Goal: Task Accomplishment & Management: Use online tool/utility

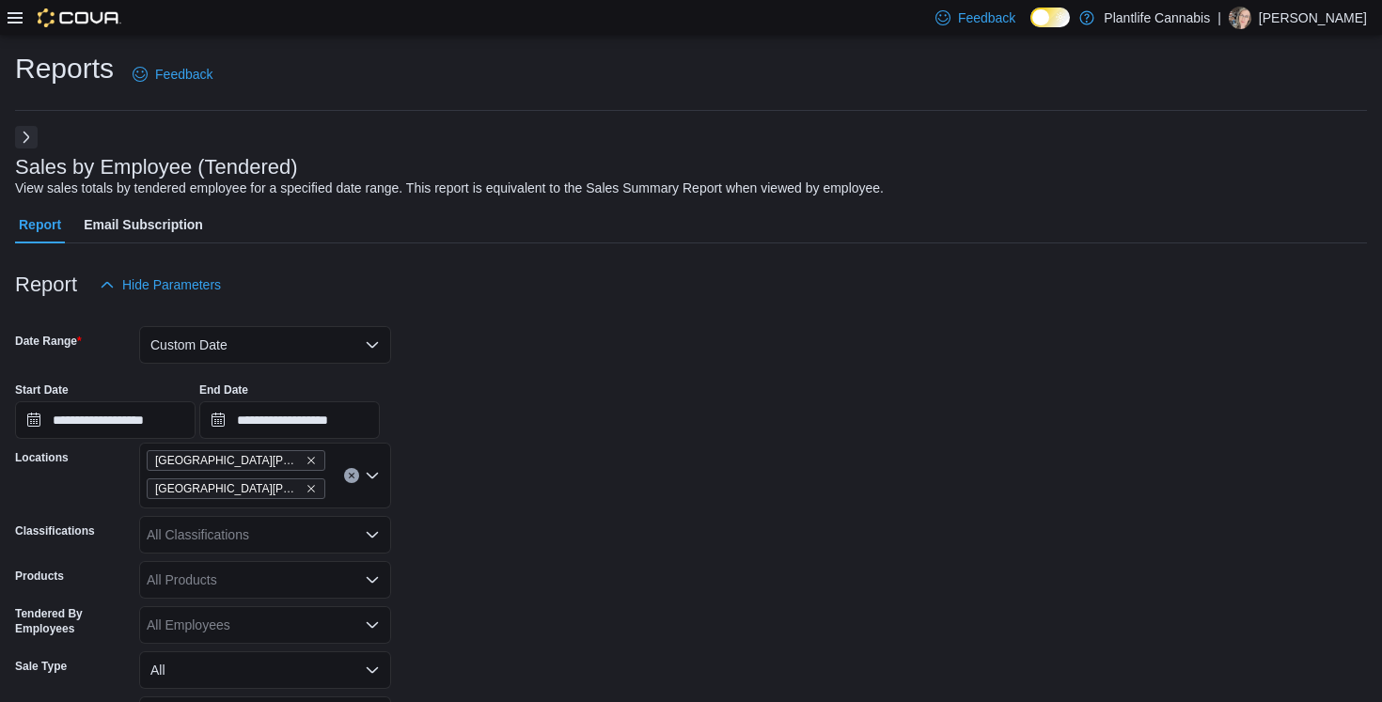
scroll to position [502, 0]
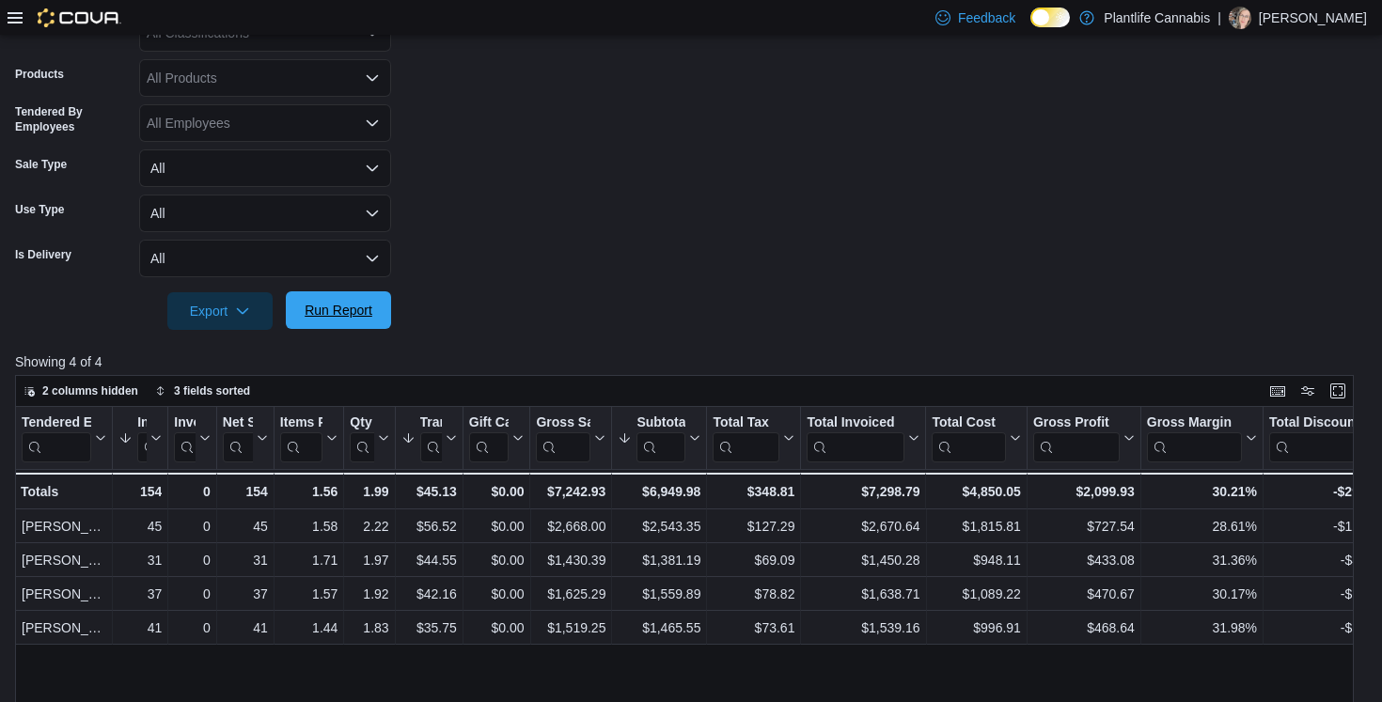
click at [378, 295] on span "Run Report" at bounding box center [338, 310] width 83 height 38
click at [23, 25] on div at bounding box center [65, 17] width 114 height 19
click at [18, 13] on icon at bounding box center [15, 17] width 15 height 11
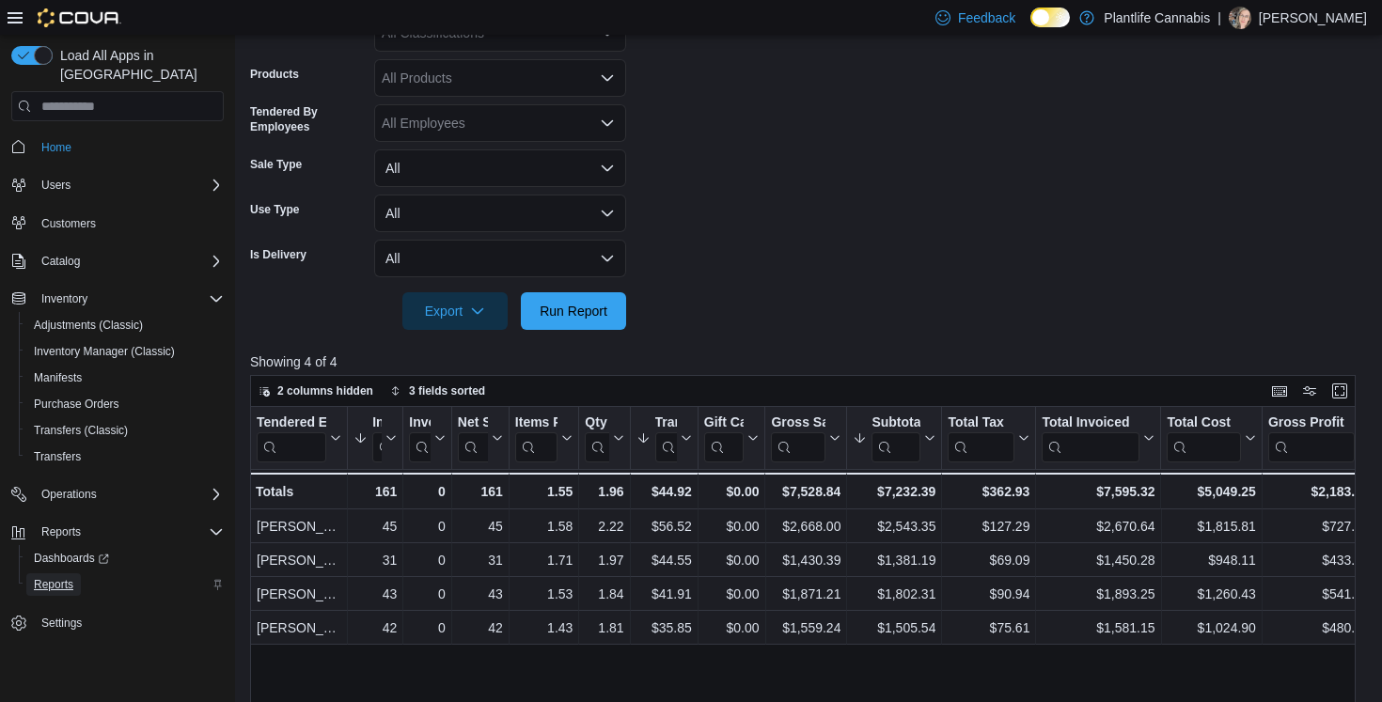
click at [59, 577] on span "Reports" at bounding box center [53, 584] width 39 height 15
click at [221, 573] on div "Reports" at bounding box center [124, 584] width 197 height 23
click at [55, 577] on span "Reports" at bounding box center [53, 584] width 39 height 15
click at [91, 521] on div "Reports" at bounding box center [129, 532] width 190 height 23
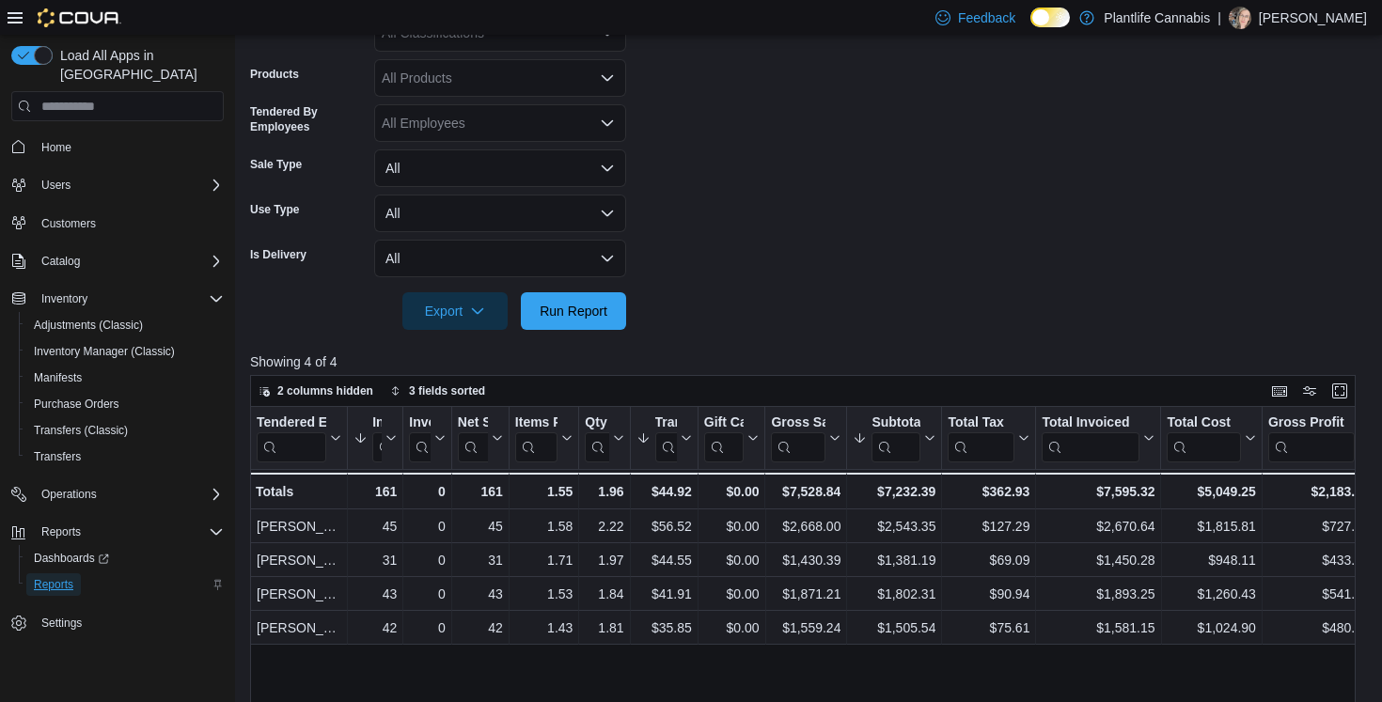
click at [62, 577] on span "Reports" at bounding box center [53, 584] width 39 height 15
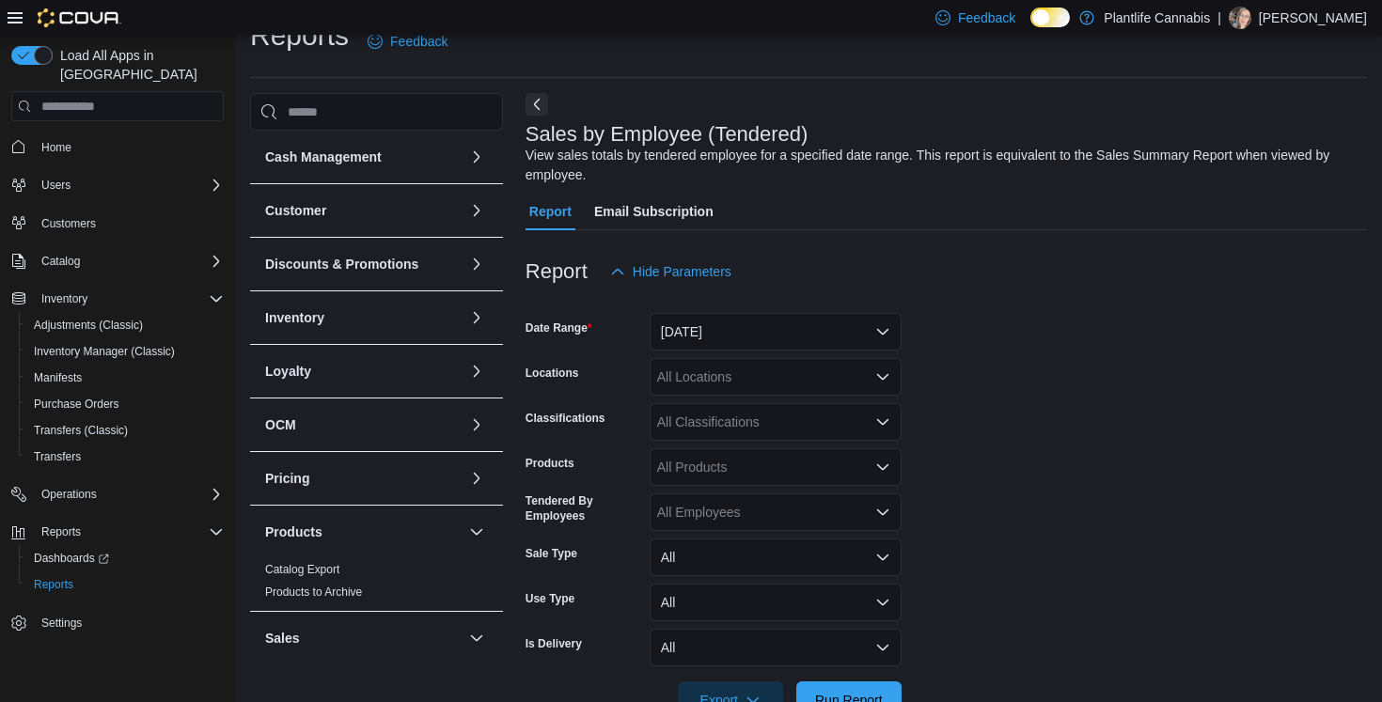
scroll to position [63, 0]
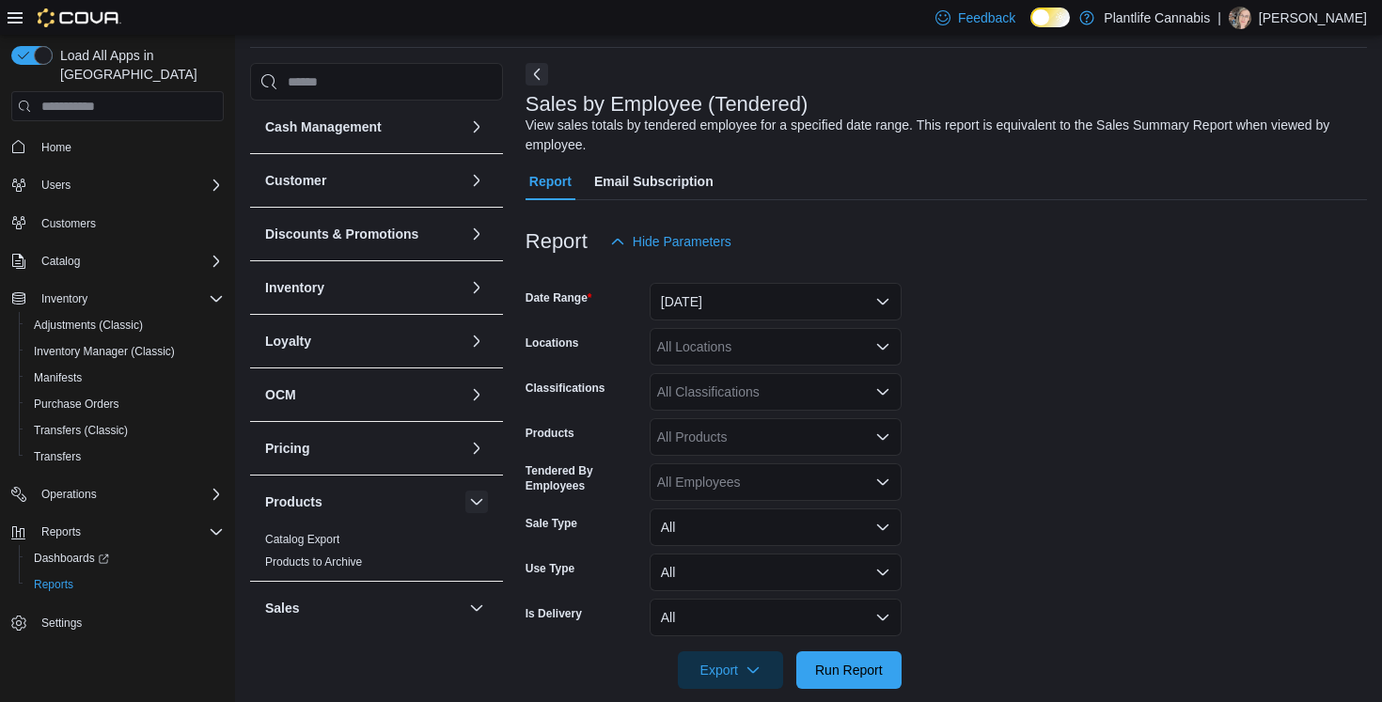
click at [473, 494] on button "button" at bounding box center [476, 502] width 23 height 23
click at [351, 594] on span "End Of Day" at bounding box center [377, 593] width 238 height 23
click at [307, 597] on link "End Of Day" at bounding box center [294, 592] width 58 height 13
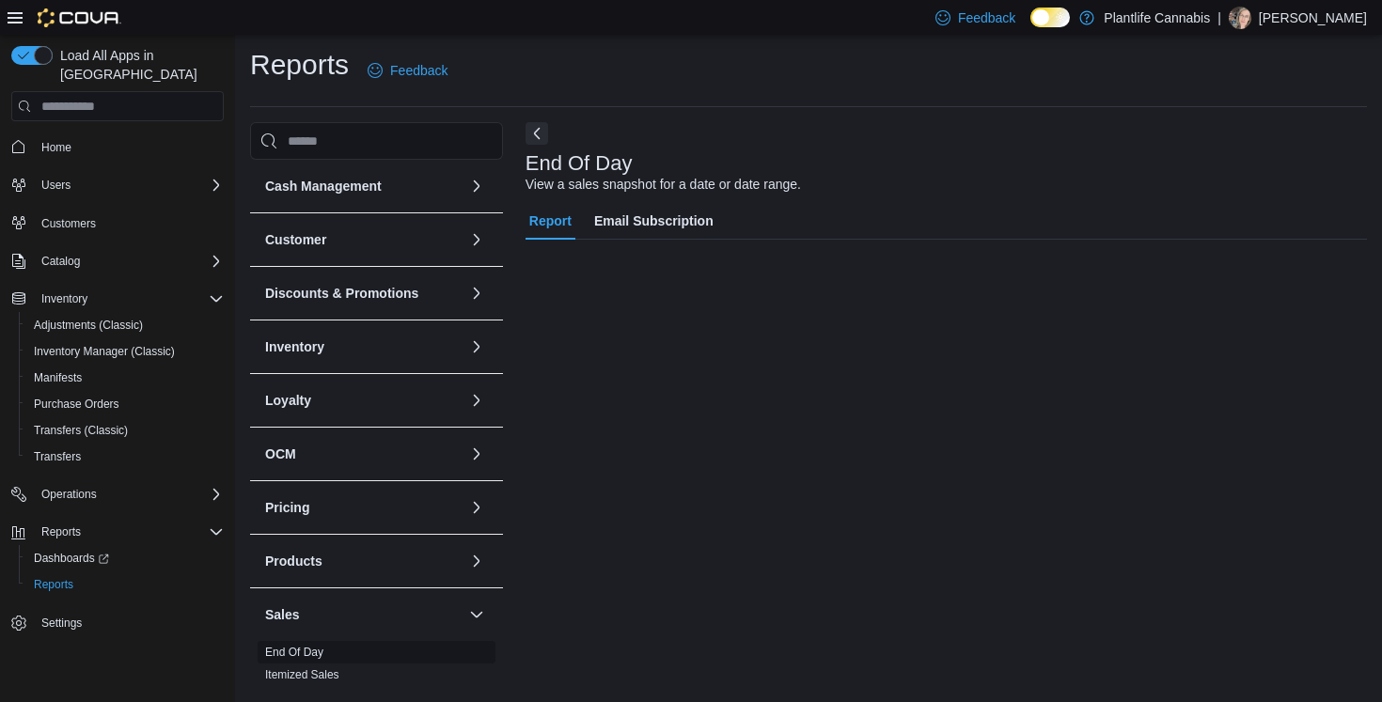
scroll to position [3, 0]
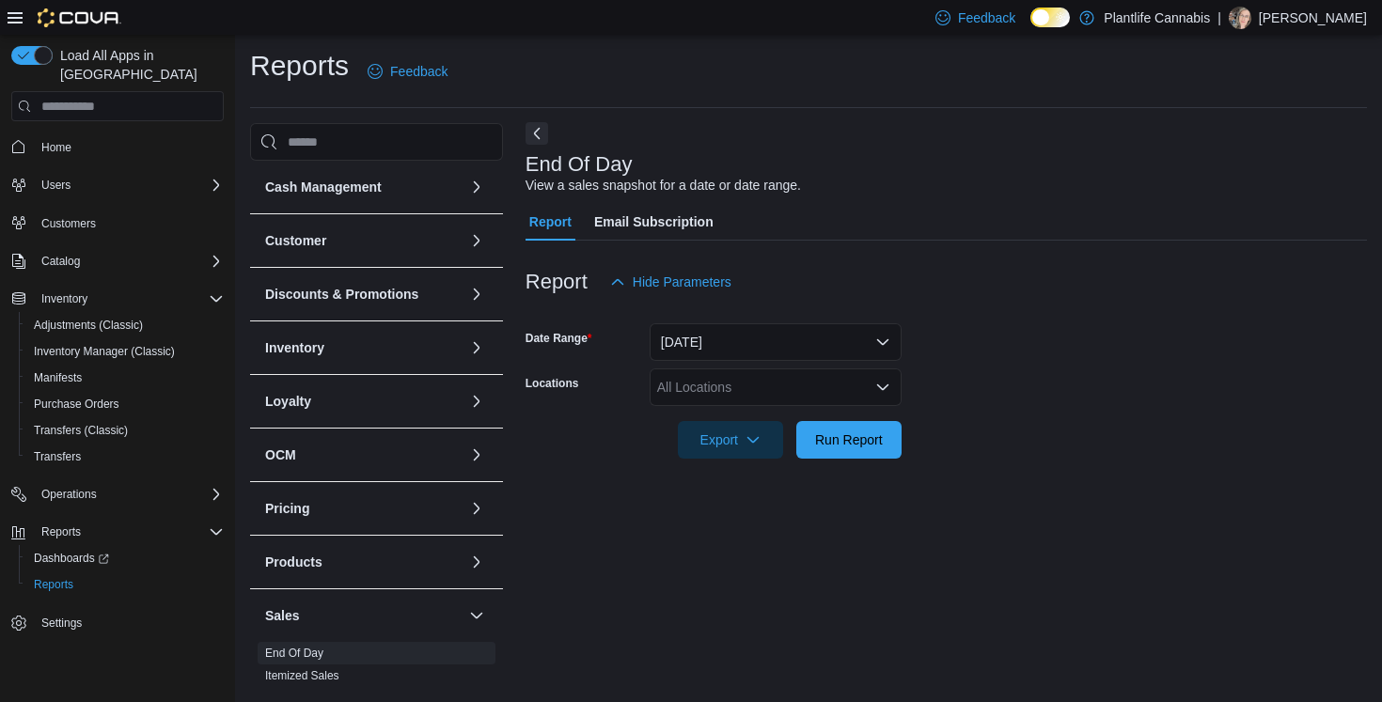
click at [538, 138] on button "Next" at bounding box center [536, 133] width 23 height 23
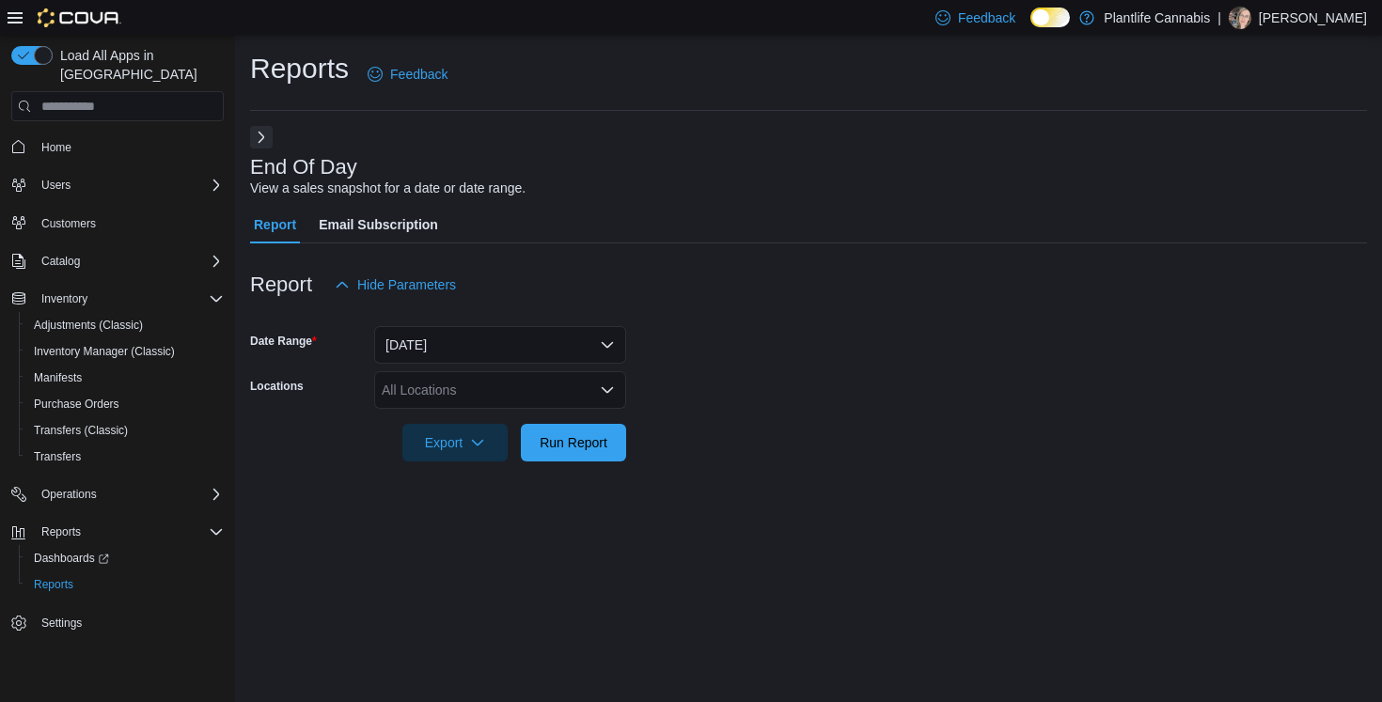
click at [14, 19] on icon at bounding box center [15, 17] width 15 height 15
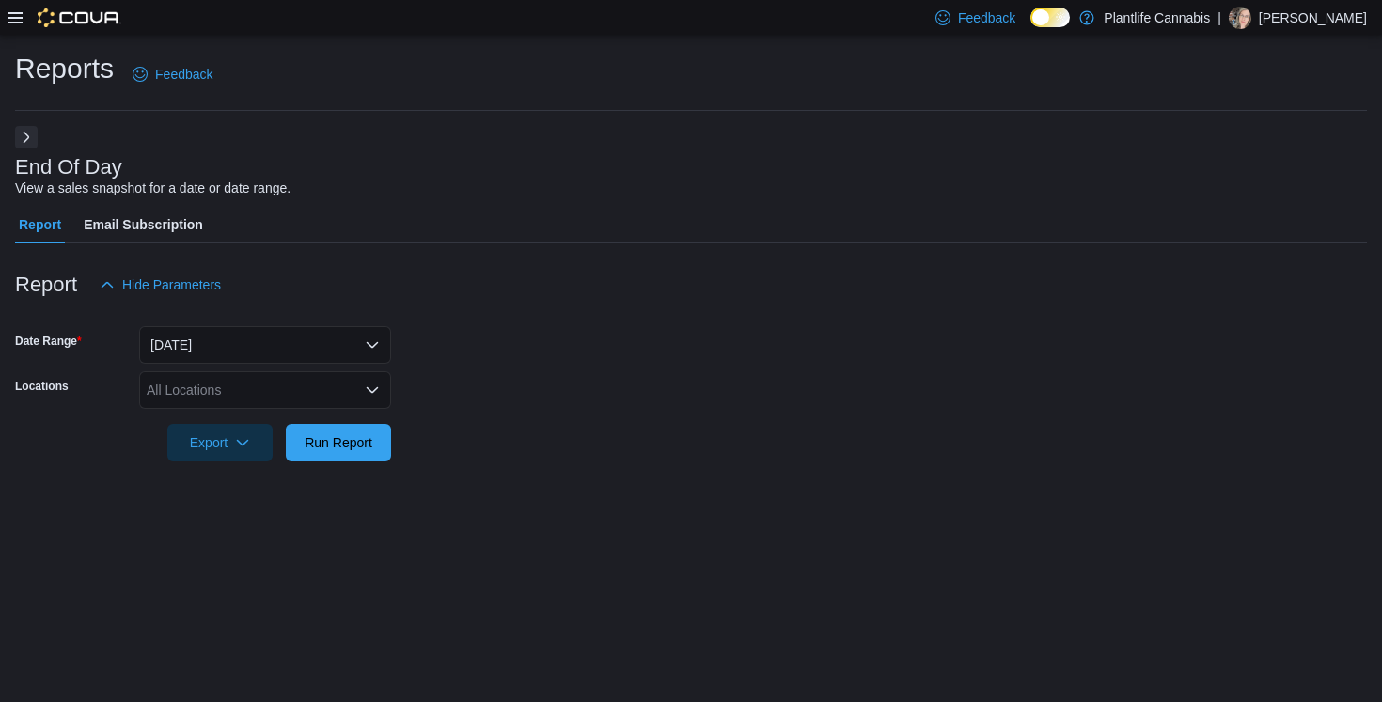
click at [279, 395] on div "All Locations" at bounding box center [265, 390] width 252 height 38
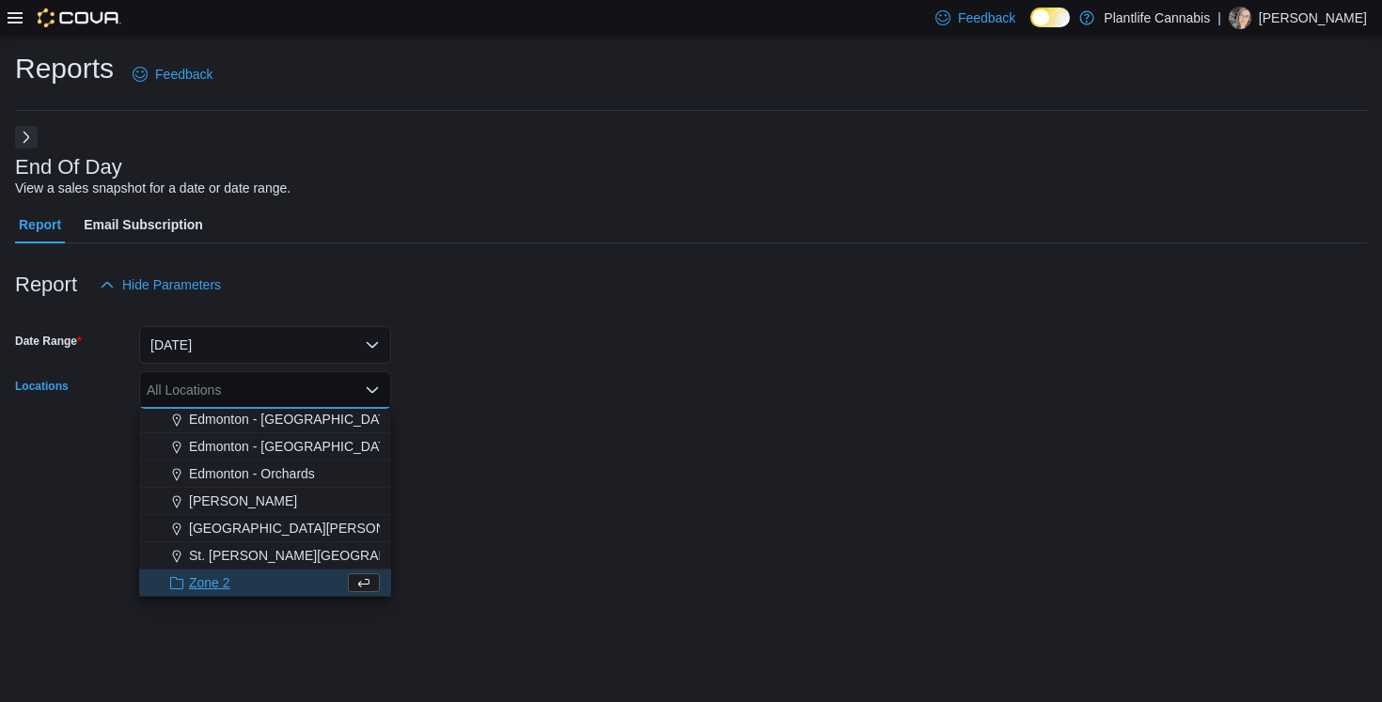
scroll to position [139, 0]
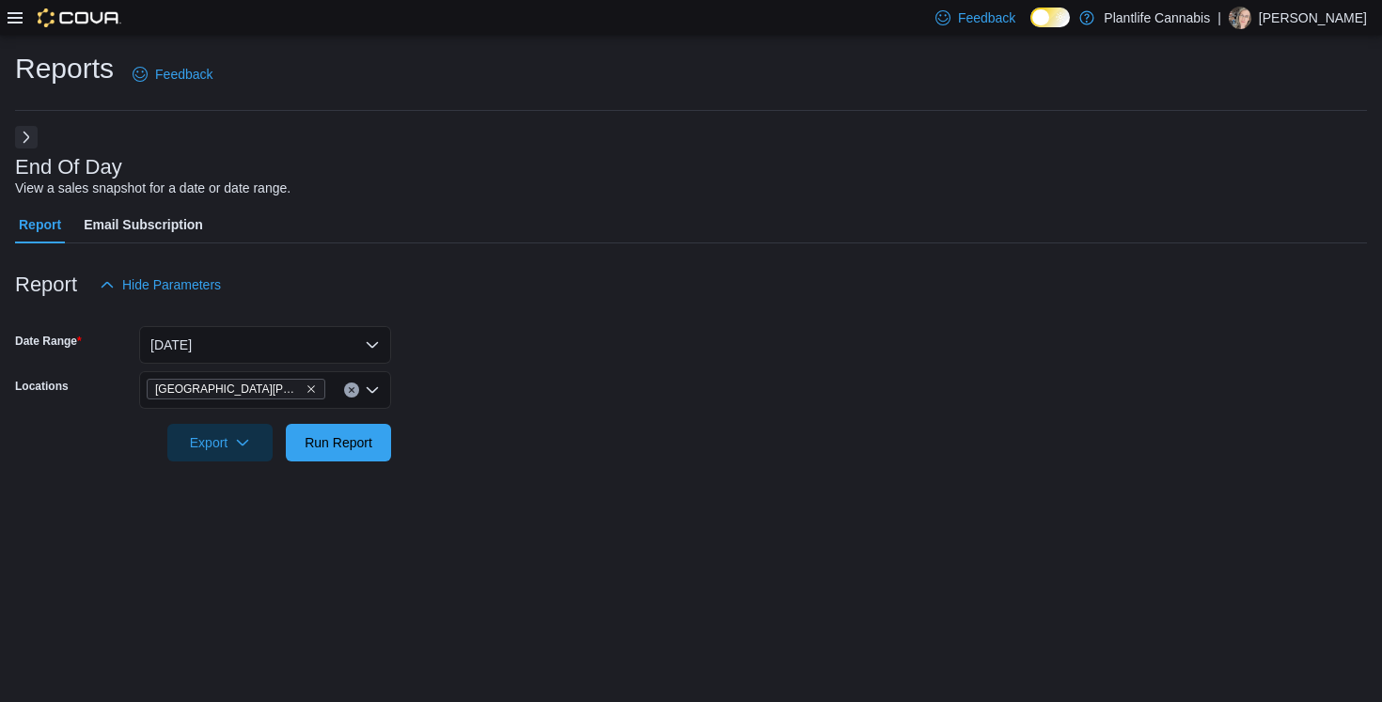
click at [486, 355] on form "Date Range Today Locations Fort McMurray - Eagle Ridge Export Run Report" at bounding box center [690, 383] width 1351 height 158
click at [367, 443] on span "Run Report" at bounding box center [338, 441] width 68 height 19
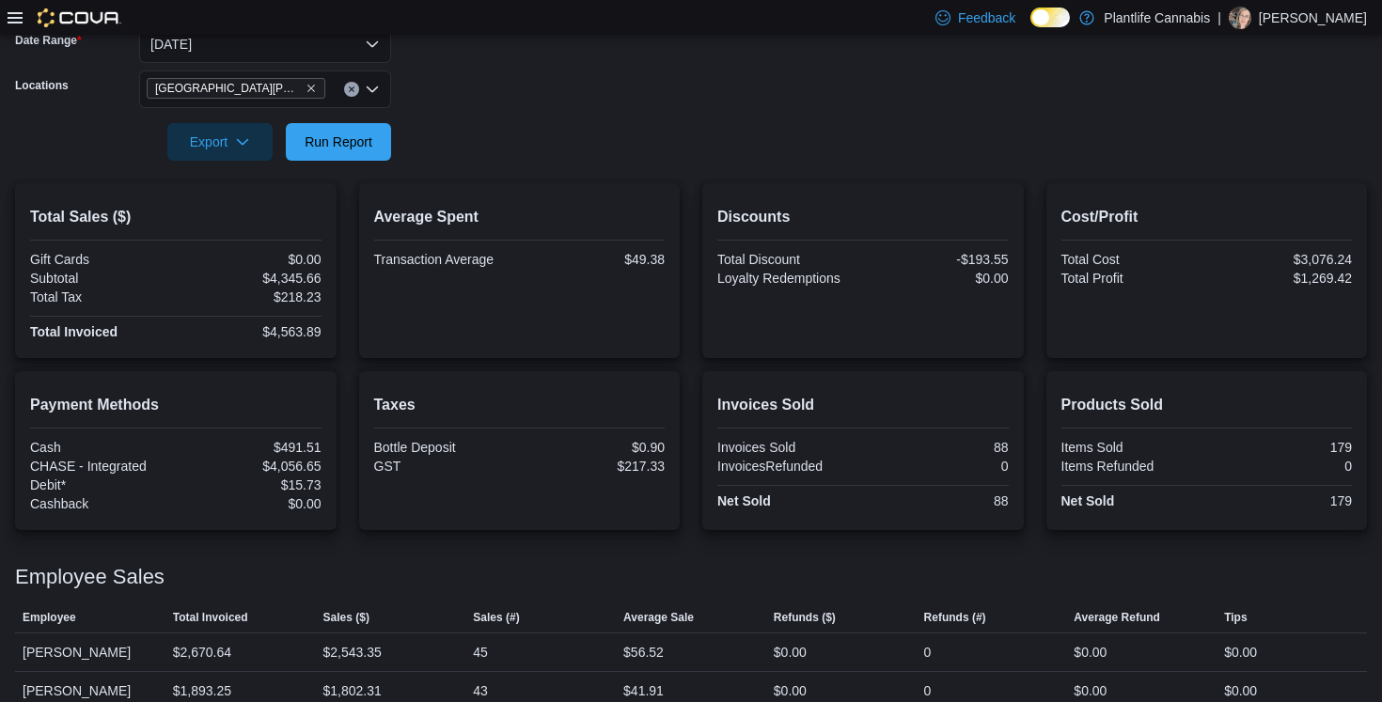
scroll to position [324, 0]
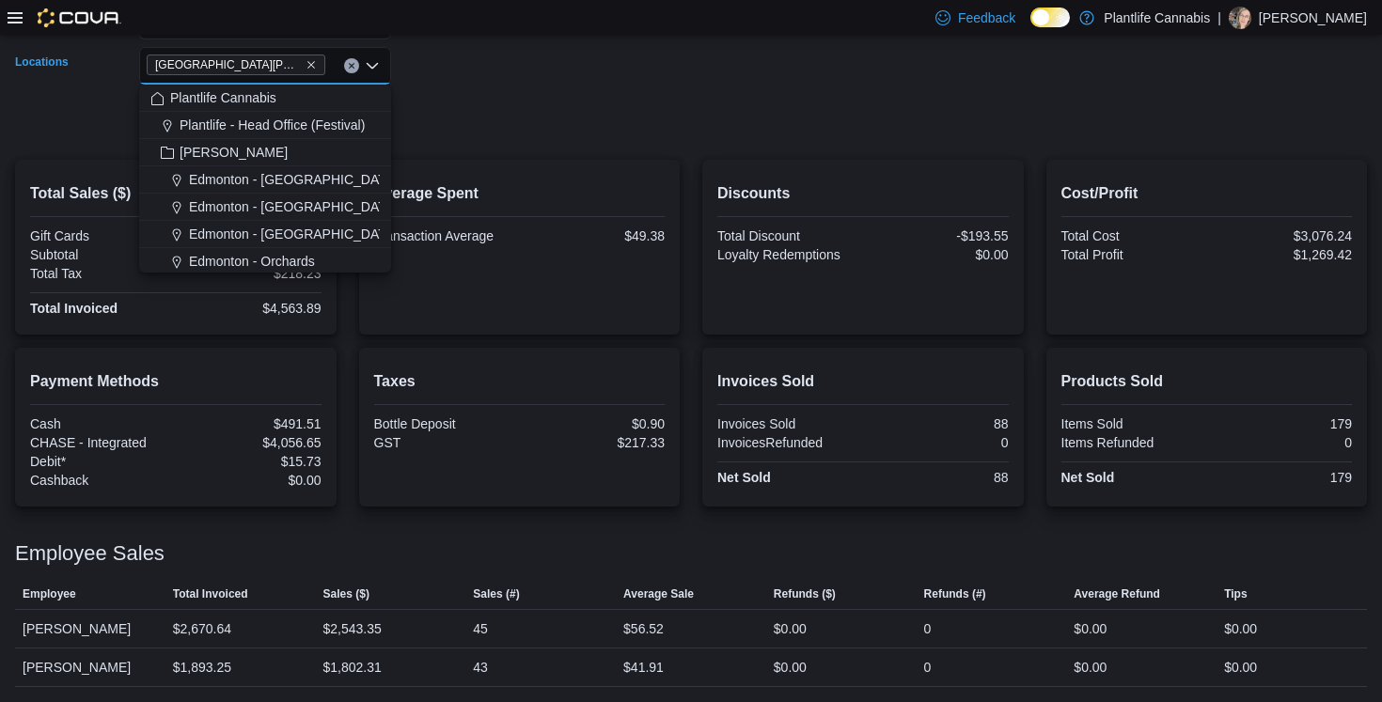
click at [334, 69] on input "Locations" at bounding box center [334, 66] width 2 height 23
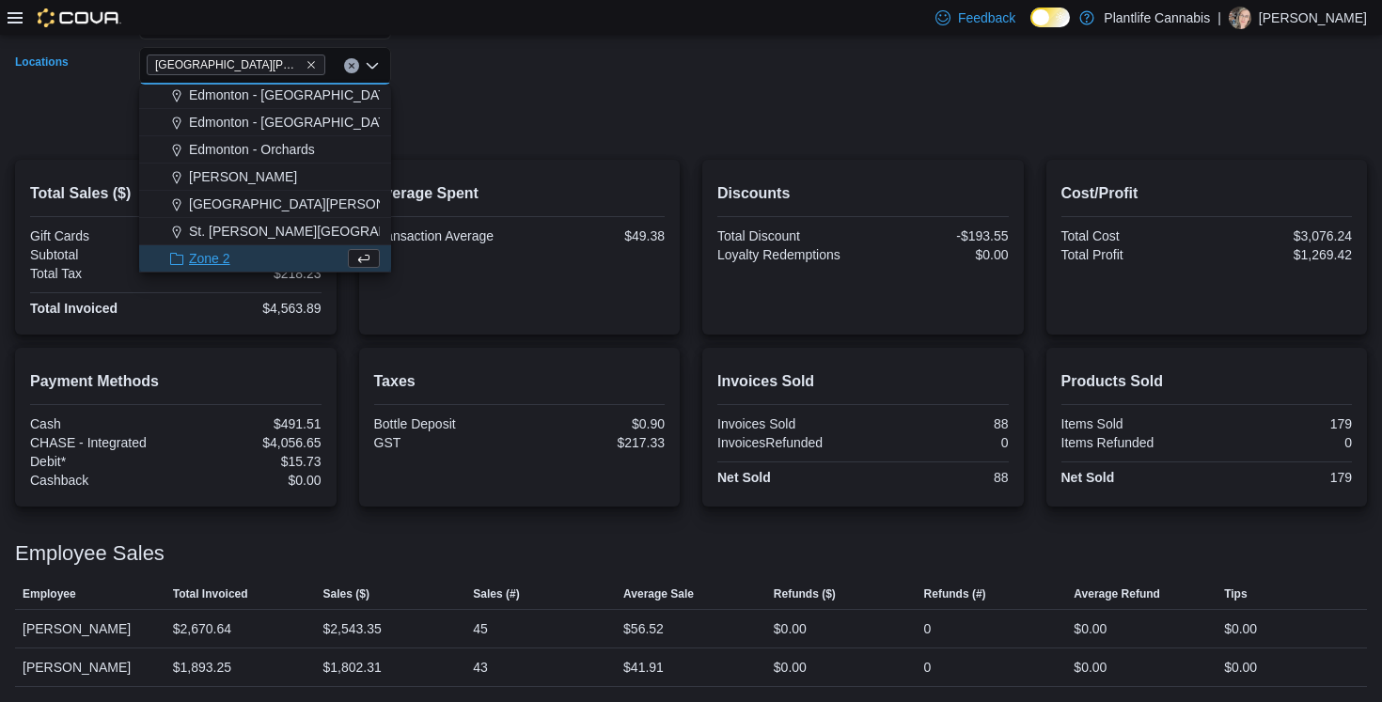
scroll to position [139, 0]
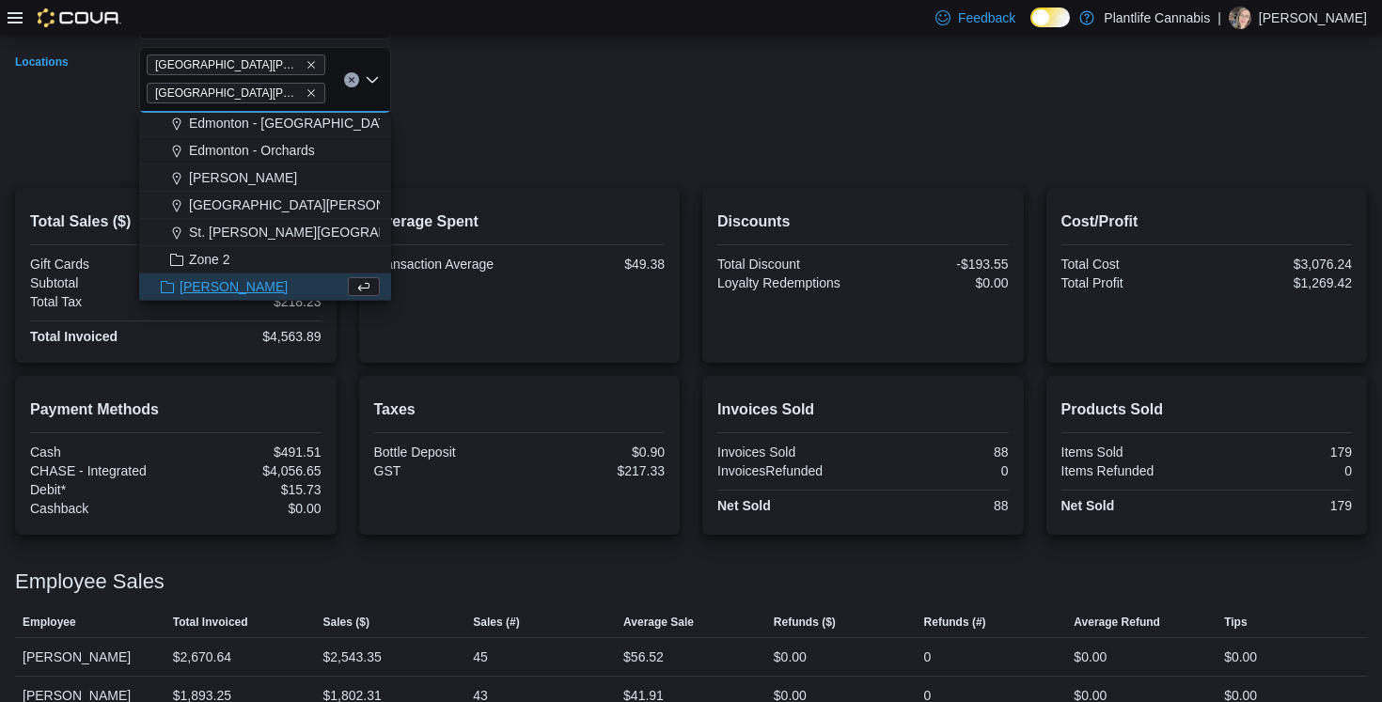
click at [456, 86] on form "Date Range Today Locations Fort McMurray - Eagle Ridge Fort McMurray - Stoney C…" at bounding box center [690, 72] width 1351 height 186
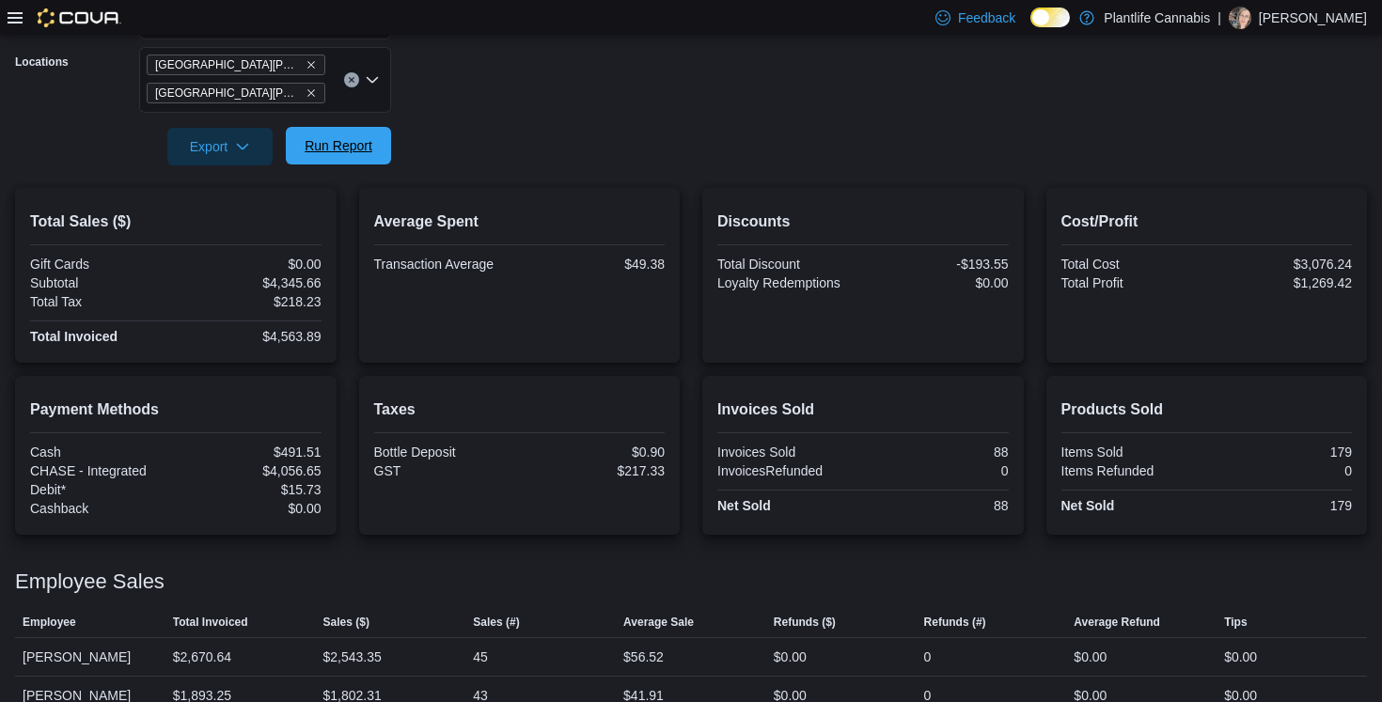
click at [374, 142] on span "Run Report" at bounding box center [338, 146] width 83 height 38
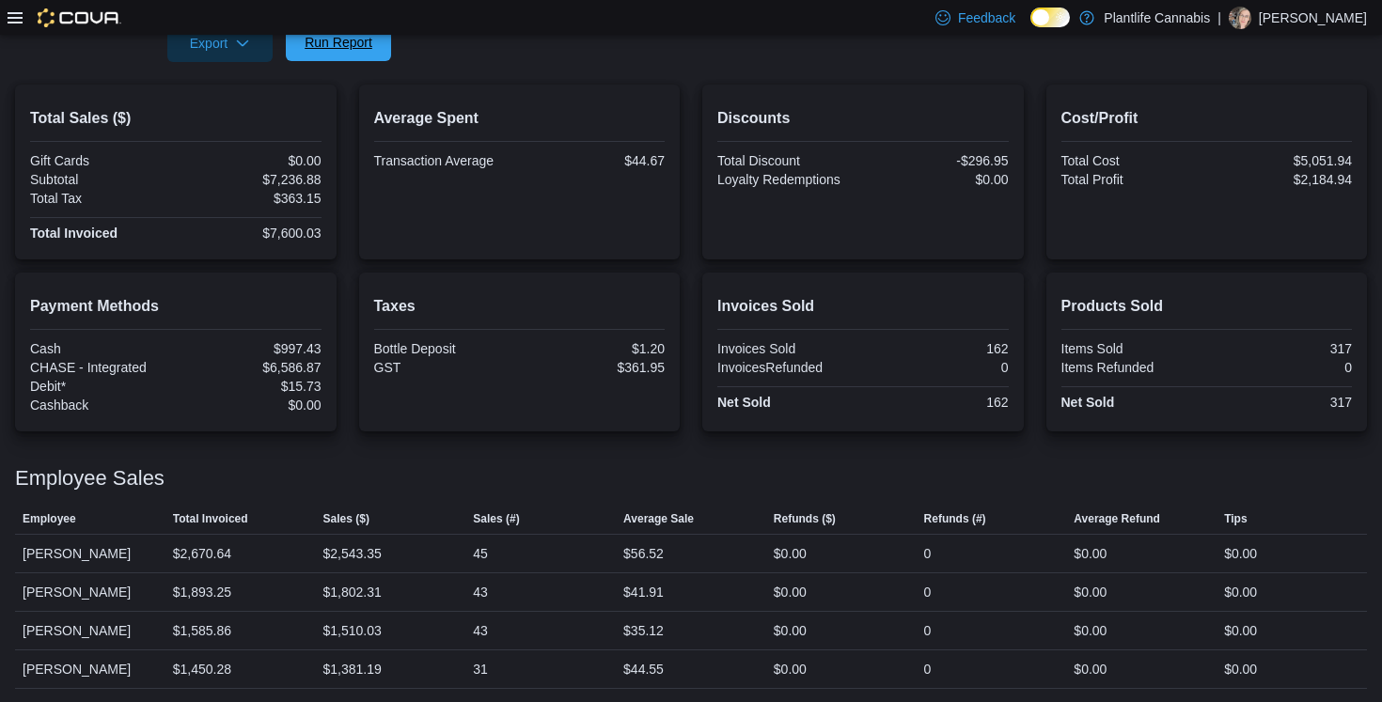
scroll to position [429, 0]
click at [354, 41] on span "Run Report" at bounding box center [338, 40] width 68 height 19
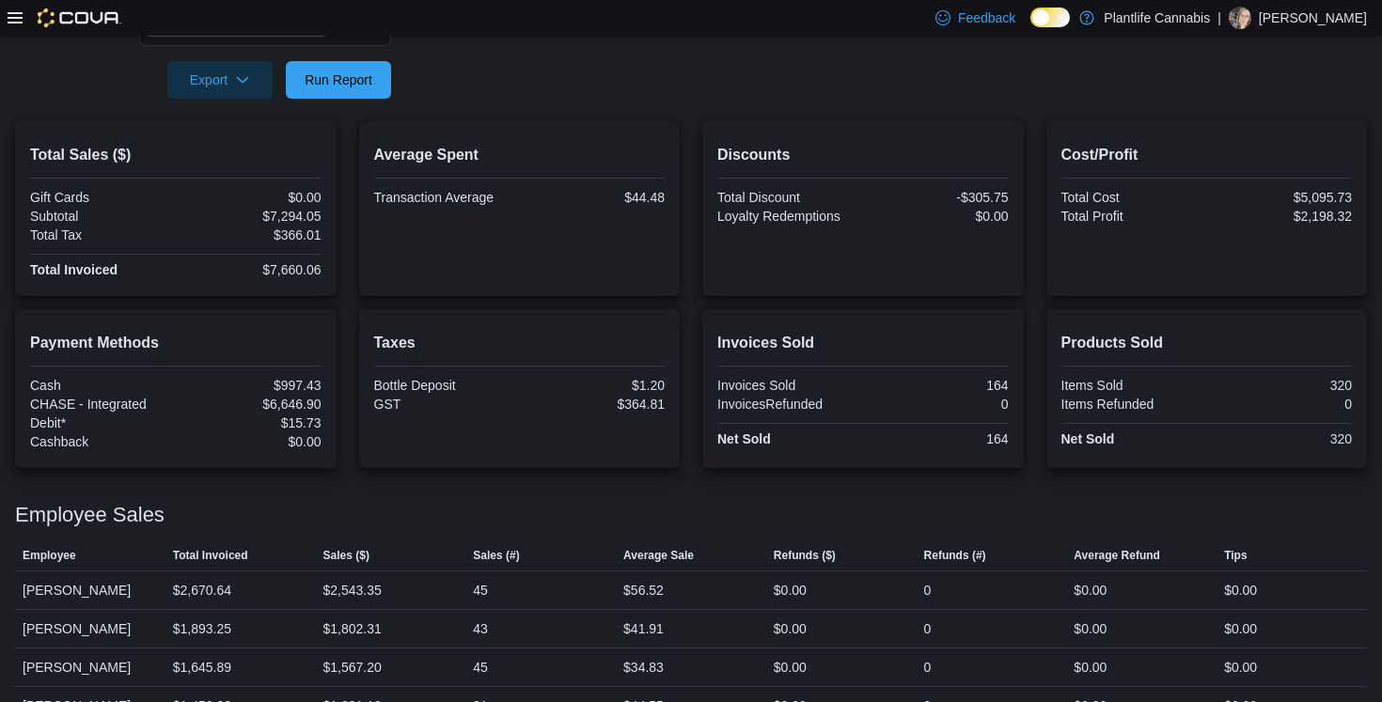
scroll to position [392, 0]
click at [323, 72] on span "Run Report" at bounding box center [338, 78] width 68 height 19
